Goal: Navigation & Orientation: Find specific page/section

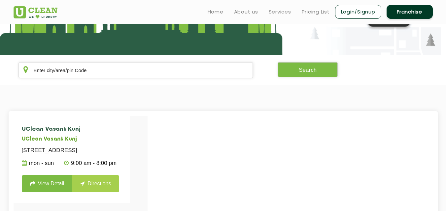
scroll to position [77, 0]
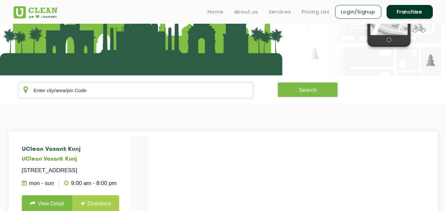
drag, startPoint x: 448, startPoint y: 70, endPoint x: 443, endPoint y: 95, distance: 25.9
click at [443, 95] on html "Home About us Services Pricing List Login/Signup Franchise Home About us Franch…" at bounding box center [223, 28] width 446 height 211
click at [128, 90] on input "text" at bounding box center [135, 90] width 235 height 16
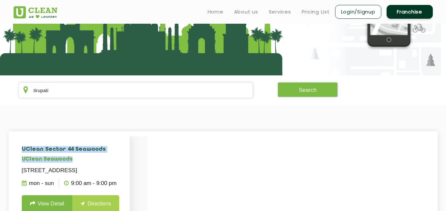
drag, startPoint x: 111, startPoint y: 132, endPoint x: 101, endPoint y: 155, distance: 25.4
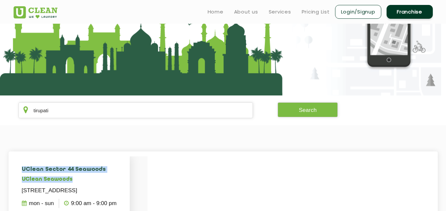
scroll to position [37, 0]
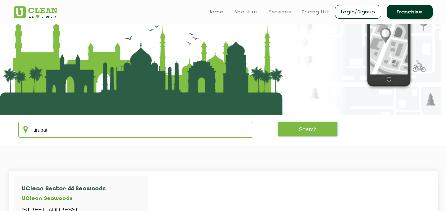
drag, startPoint x: 183, startPoint y: 137, endPoint x: 43, endPoint y: 146, distance: 140.2
click at [43, 146] on app-locate-us "tirupati Search UClean Sector 44 Seawoods UClean Seawoods Shop No.1, Tirupati C…" at bounding box center [223, 197] width 446 height 423
type input "t"
type input "a"
type input "andhra pradesh"
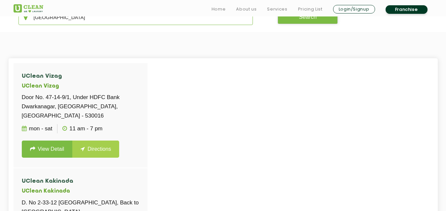
scroll to position [154, 0]
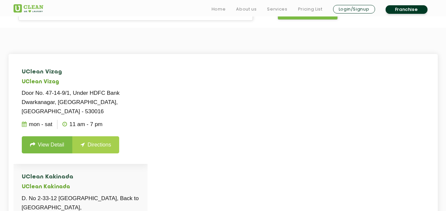
click at [103, 91] on p "Door No. 47-14-9/1, Under HDFC Bank Dwarkanagar, [GEOGRAPHIC_DATA], [GEOGRAPHIC…" at bounding box center [80, 103] width 117 height 28
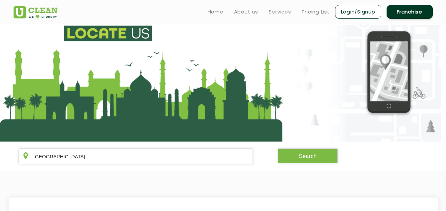
scroll to position [0, 0]
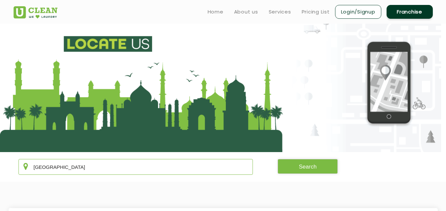
drag, startPoint x: 135, startPoint y: 167, endPoint x: 0, endPoint y: 168, distance: 135.3
click at [0, 168] on section "andhra pradesh Search" at bounding box center [223, 167] width 446 height 30
type input "banglore"
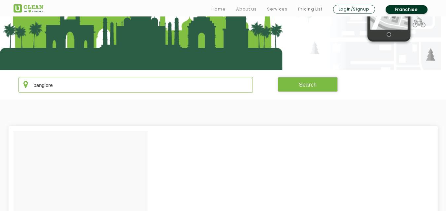
scroll to position [84, 0]
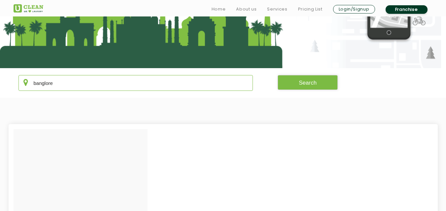
drag, startPoint x: 114, startPoint y: 83, endPoint x: 8, endPoint y: 97, distance: 107.1
click at [8, 97] on section "banglore Search" at bounding box center [223, 83] width 446 height 30
type input "b"
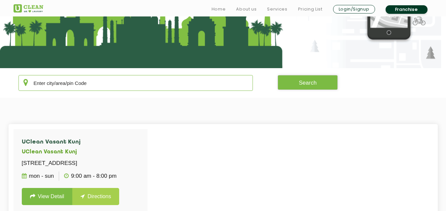
click at [132, 87] on input "text" at bounding box center [135, 83] width 235 height 16
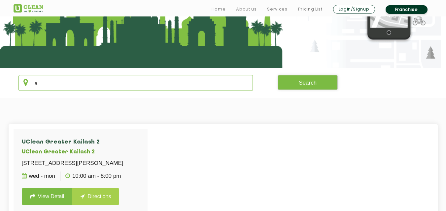
type input "l"
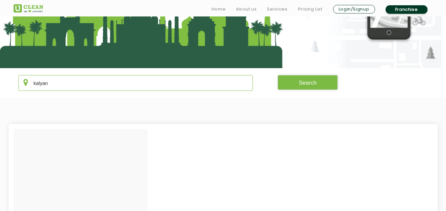
type input "kalyan"
